Goal: Navigation & Orientation: Find specific page/section

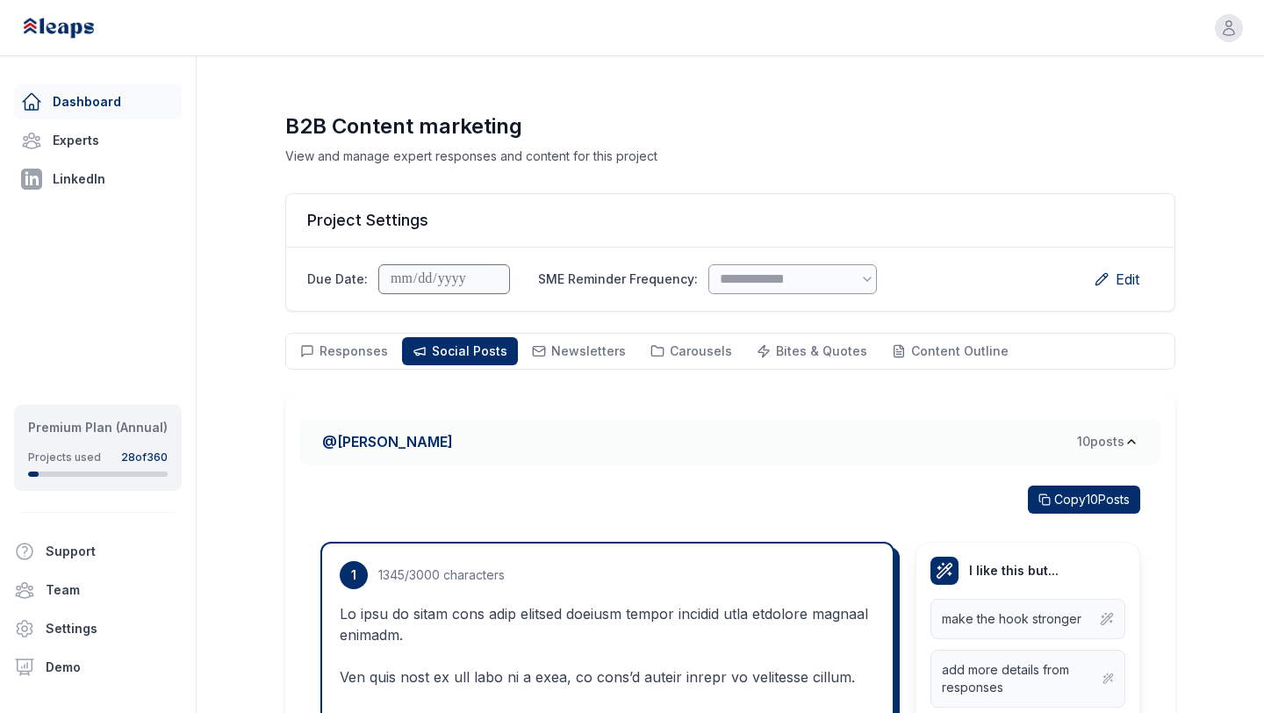
click at [100, 95] on link "Dashboard" at bounding box center [98, 101] width 168 height 35
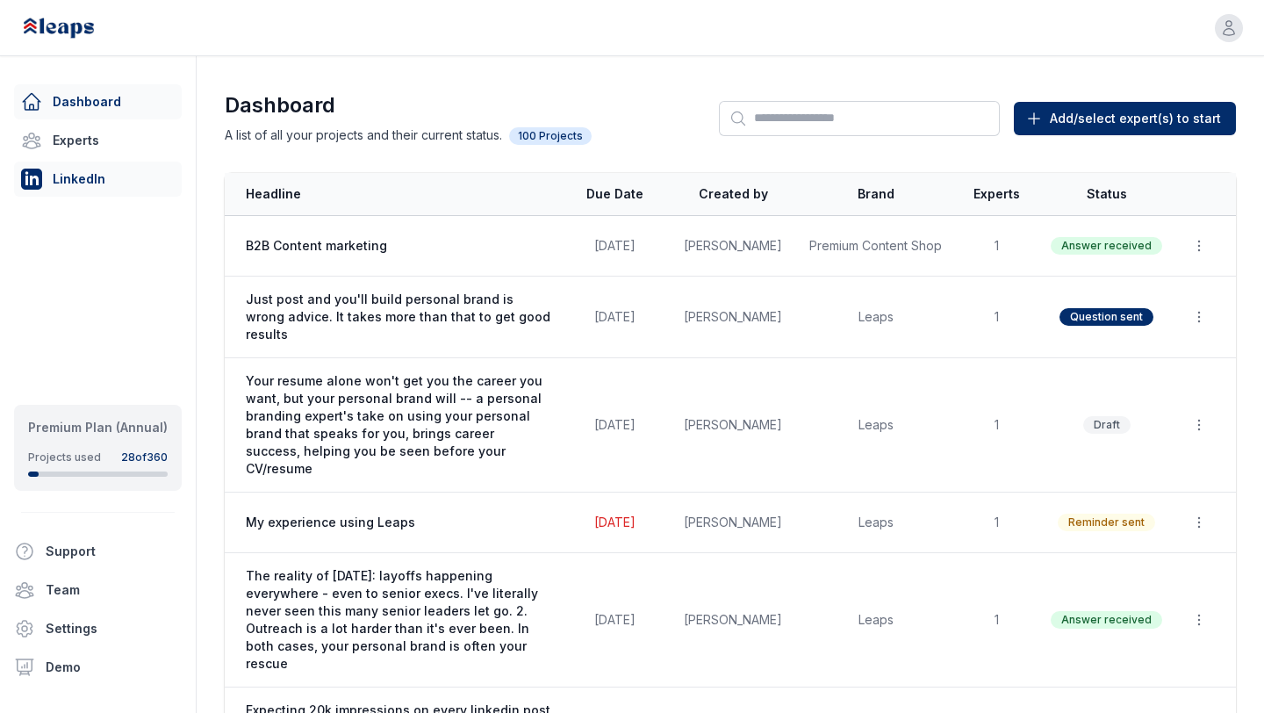
click at [64, 180] on link "LinkedIn" at bounding box center [98, 179] width 168 height 35
